Goal: Task Accomplishment & Management: Use online tool/utility

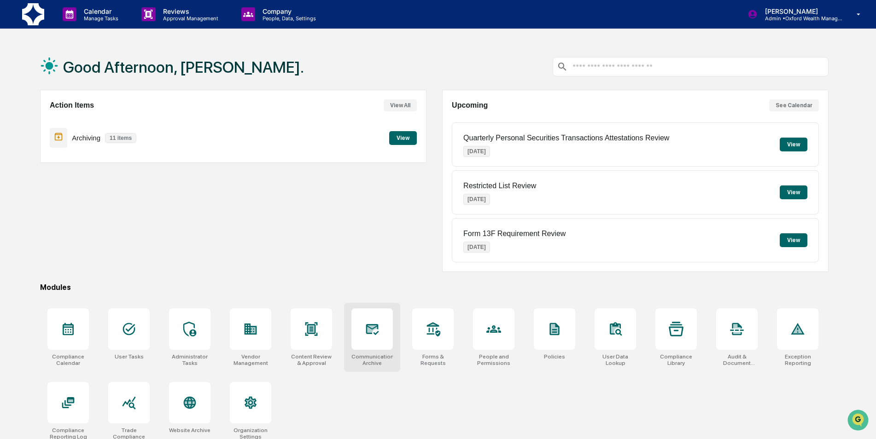
click at [385, 324] on div at bounding box center [371, 329] width 41 height 41
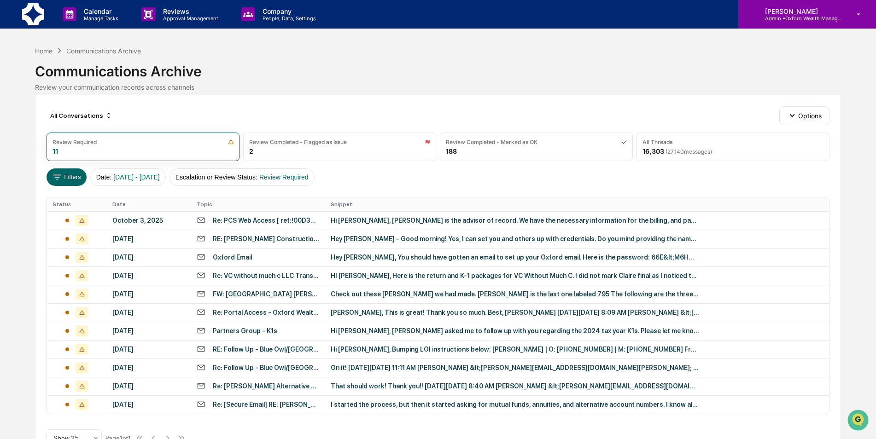
click at [842, 22] on div "[PERSON_NAME] Admin • Oxford Wealth Management" at bounding box center [807, 14] width 138 height 29
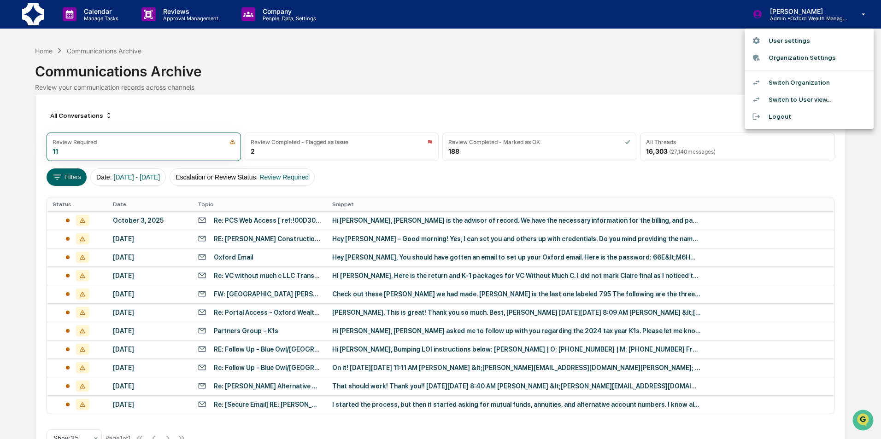
click at [599, 88] on div at bounding box center [440, 219] width 881 height 439
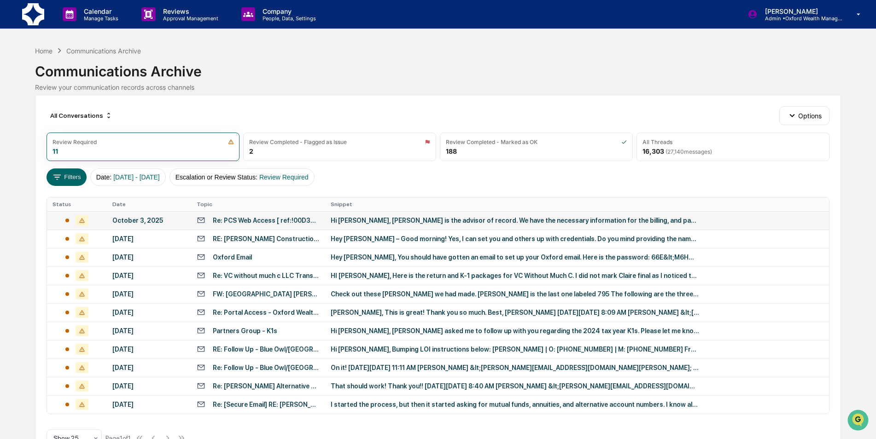
click at [544, 222] on div "Hi [PERSON_NAME], [PERSON_NAME] is the advisor of record. We have the necessary…" at bounding box center [515, 220] width 368 height 7
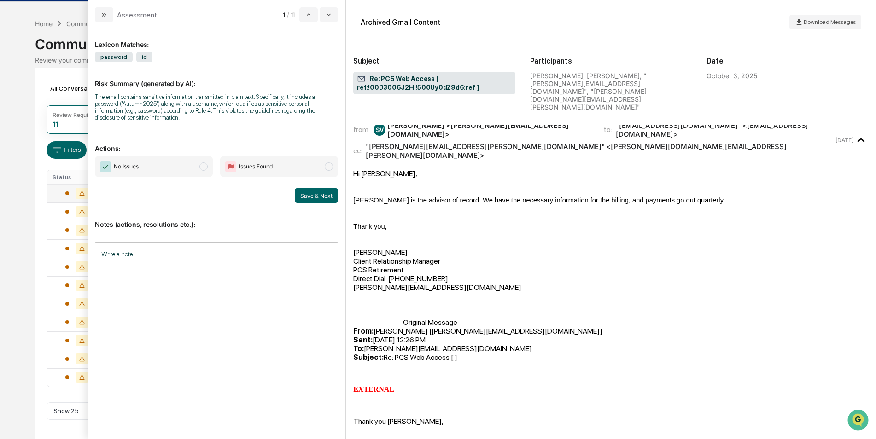
scroll to position [69, 0]
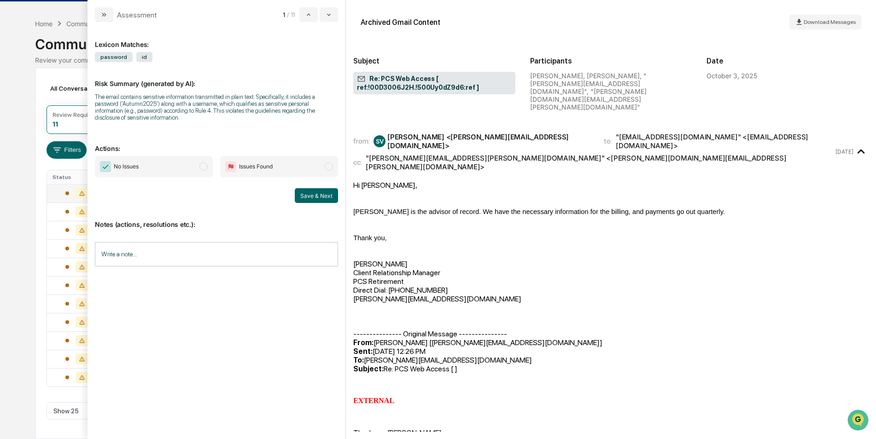
click at [179, 160] on span "No Issues" at bounding box center [154, 166] width 118 height 21
click at [306, 191] on button "Save & Next" at bounding box center [316, 195] width 43 height 15
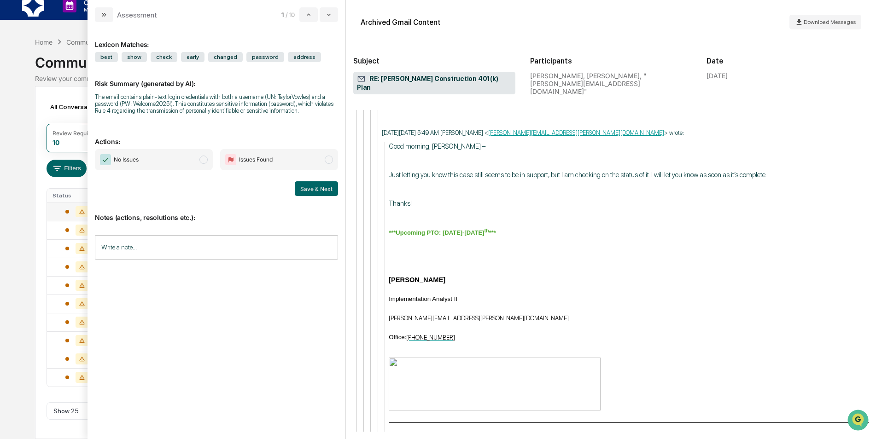
scroll to position [3861, 0]
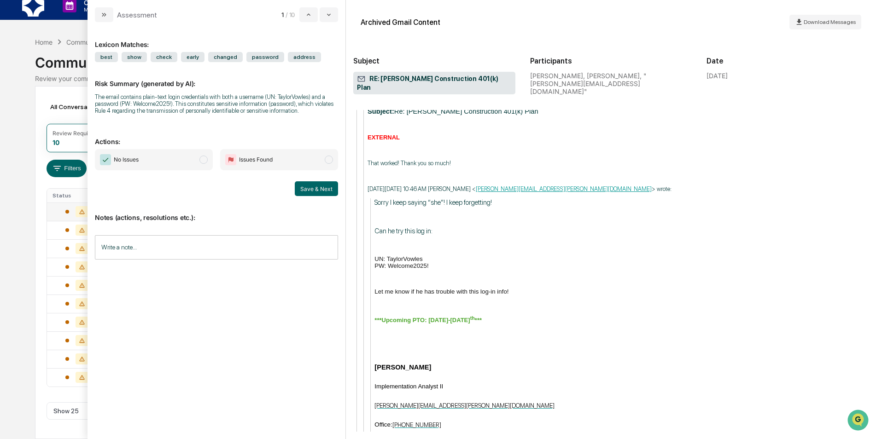
scroll to position [2576, 0]
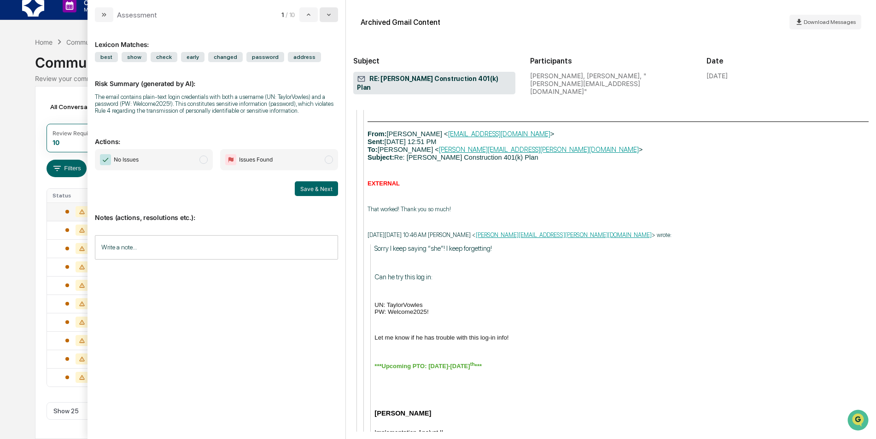
click at [327, 20] on button "modal" at bounding box center [329, 14] width 18 height 15
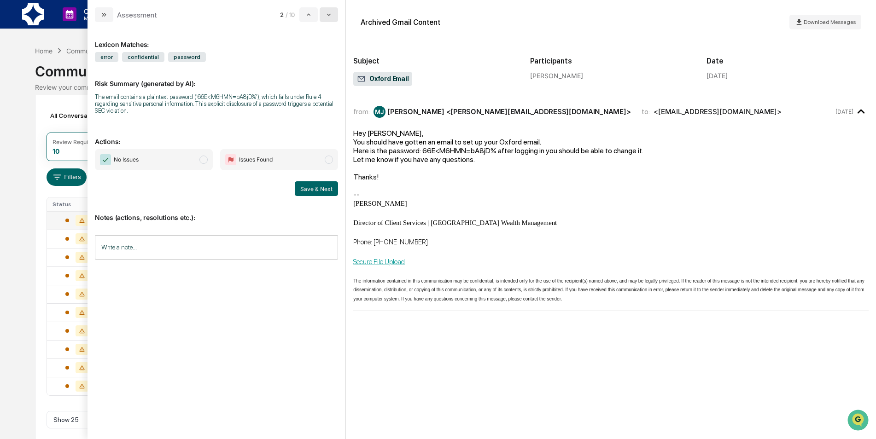
click at [323, 17] on button "modal" at bounding box center [329, 14] width 18 height 15
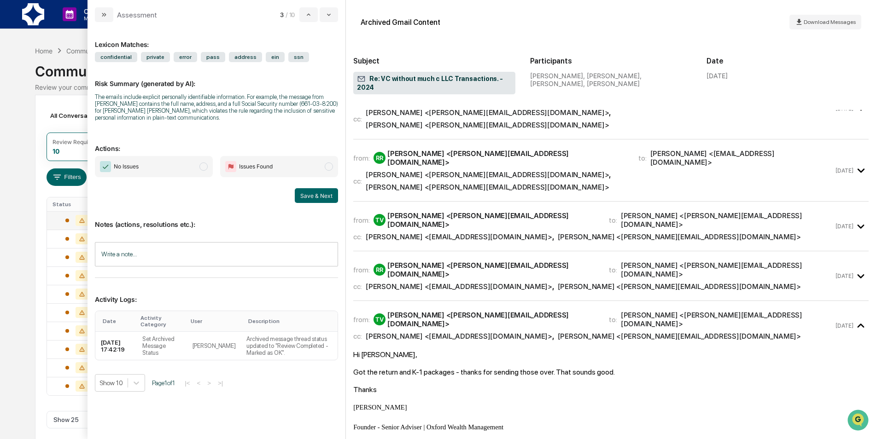
scroll to position [507, 0]
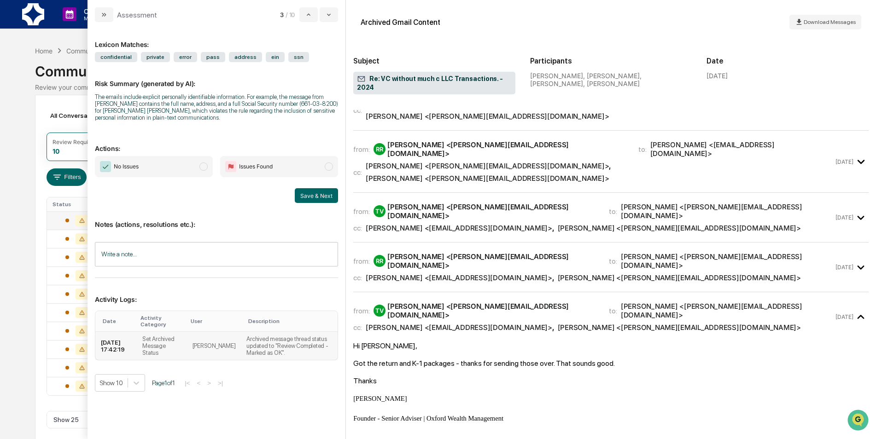
click at [310, 342] on td "Archived message thread status updated to "Review Completed - Marked as OK"." at bounding box center [289, 346] width 97 height 28
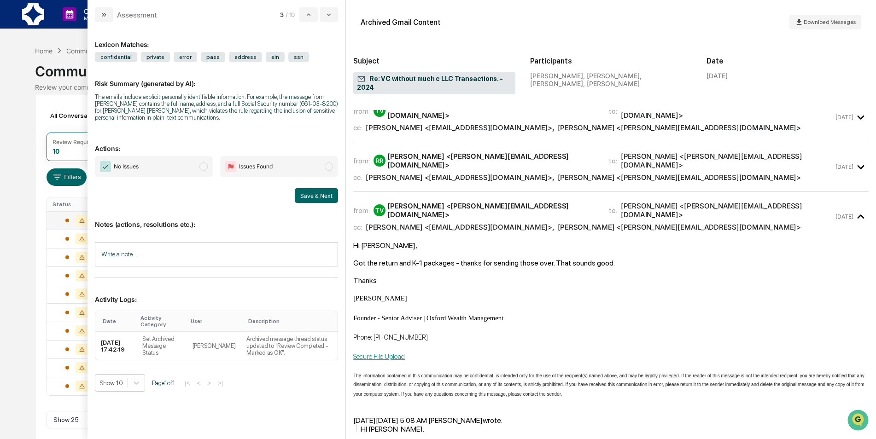
scroll to position [599, 0]
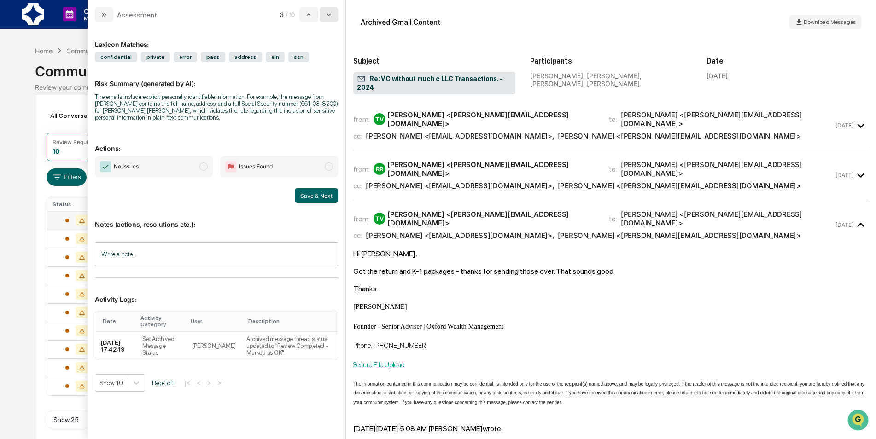
click at [326, 17] on icon "modal" at bounding box center [328, 14] width 7 height 7
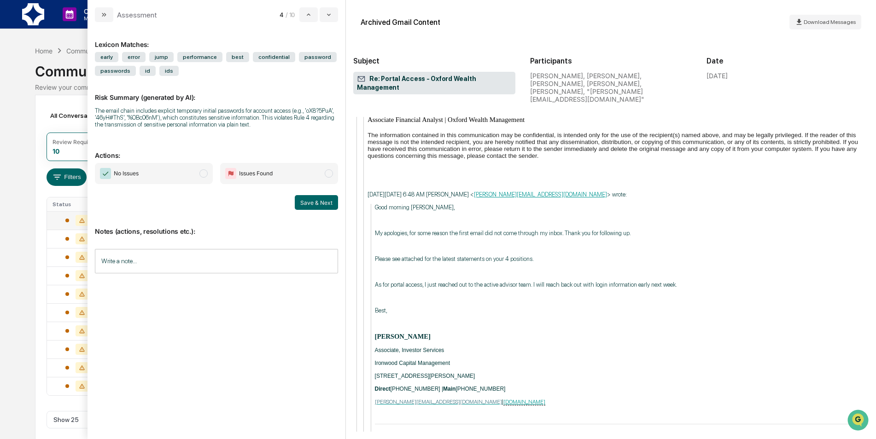
scroll to position [2119, 0]
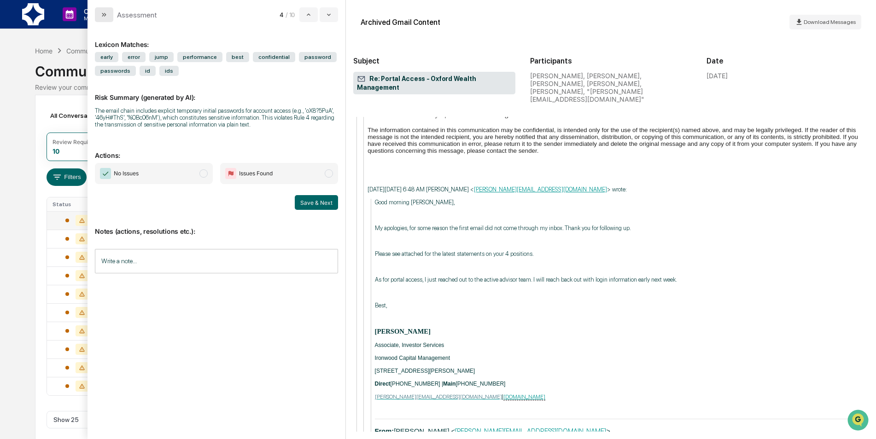
click at [108, 12] on button "modal" at bounding box center [104, 14] width 18 height 15
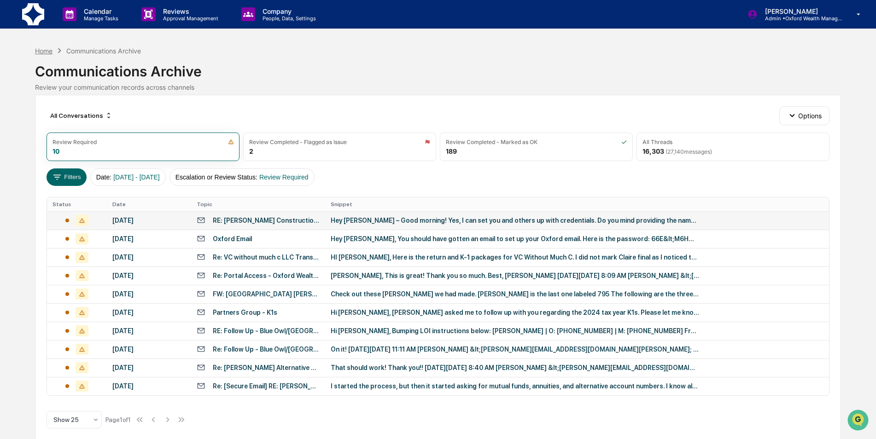
click at [50, 53] on div "Home" at bounding box center [44, 51] width 18 height 8
